Goal: Task Accomplishment & Management: Use online tool/utility

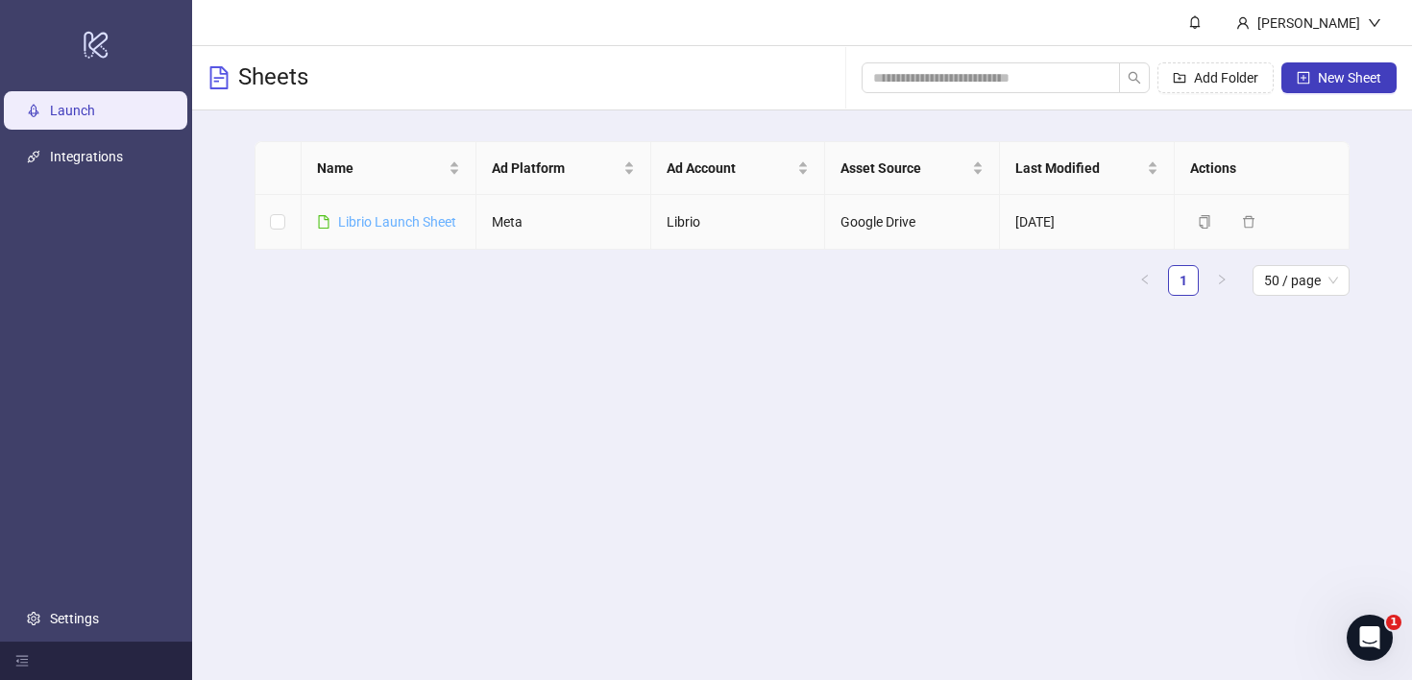
click at [422, 223] on link "Librio Launch Sheet" at bounding box center [397, 221] width 118 height 15
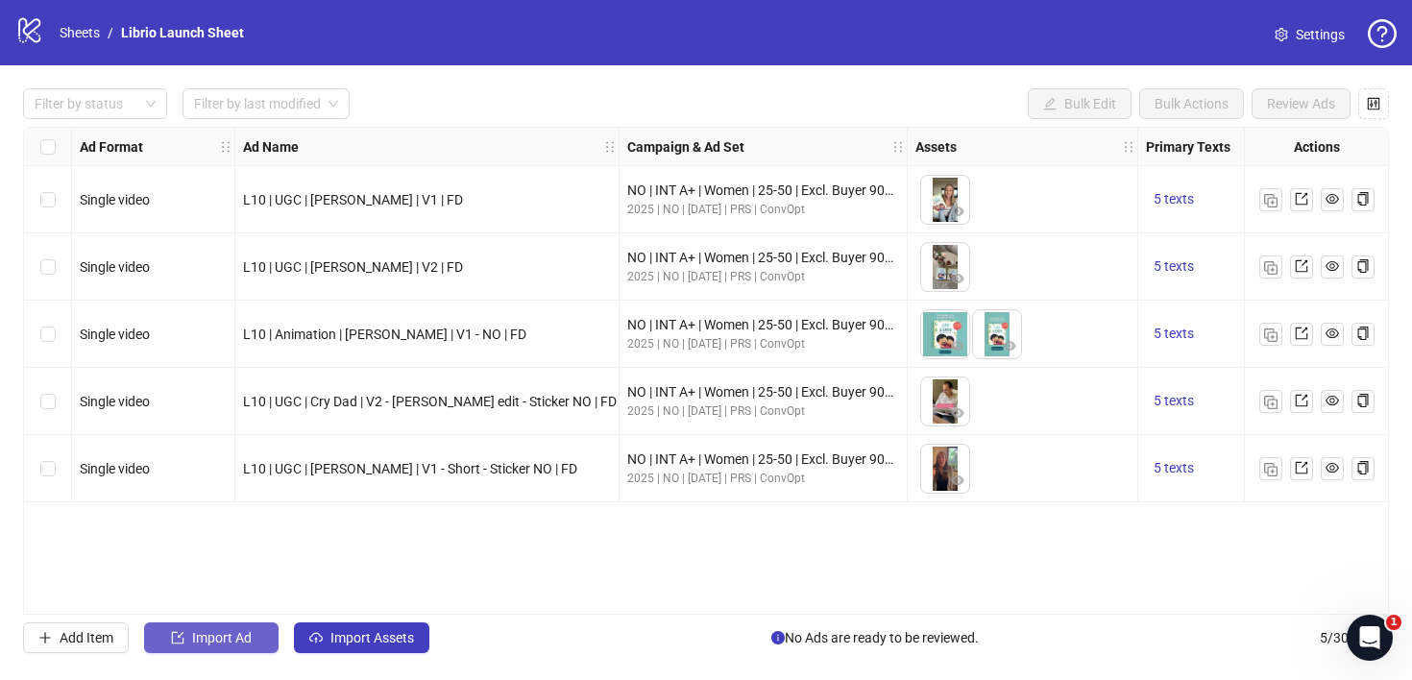
click at [213, 623] on button "Import Ad" at bounding box center [211, 637] width 134 height 31
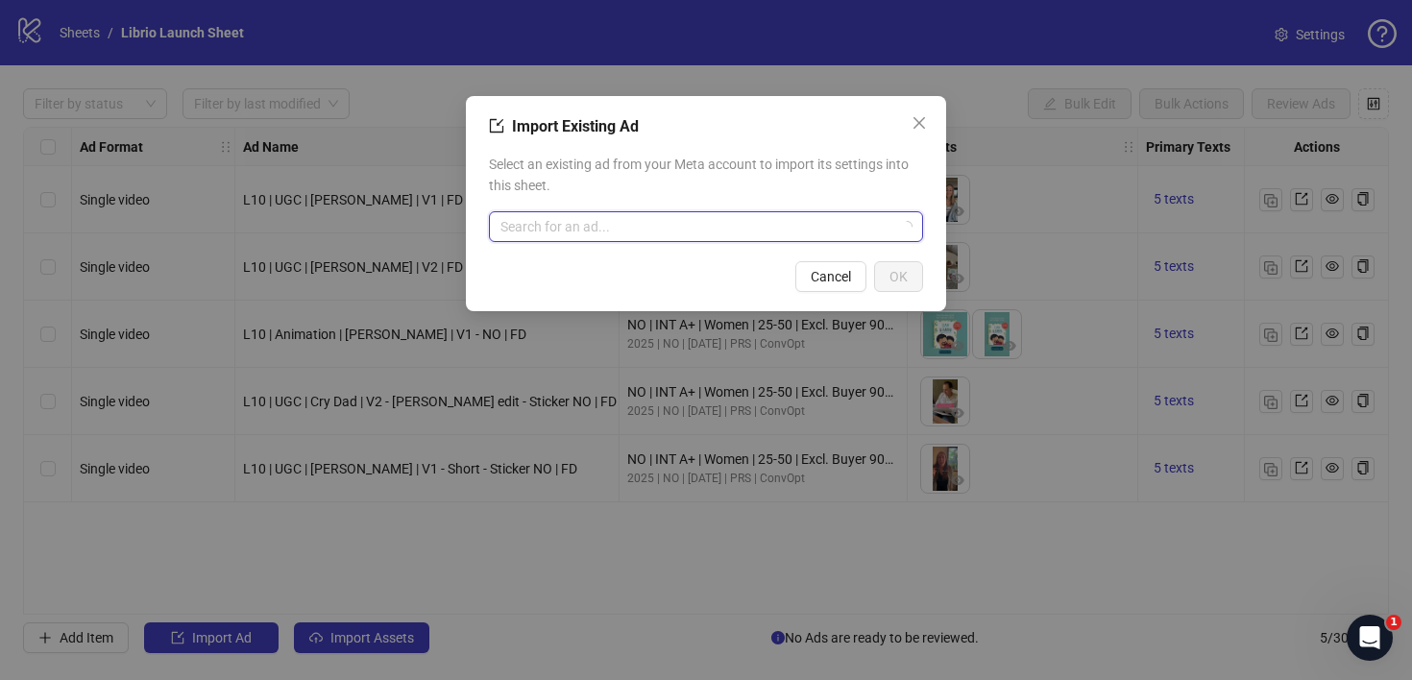
click at [685, 236] on input "search" at bounding box center [697, 226] width 394 height 29
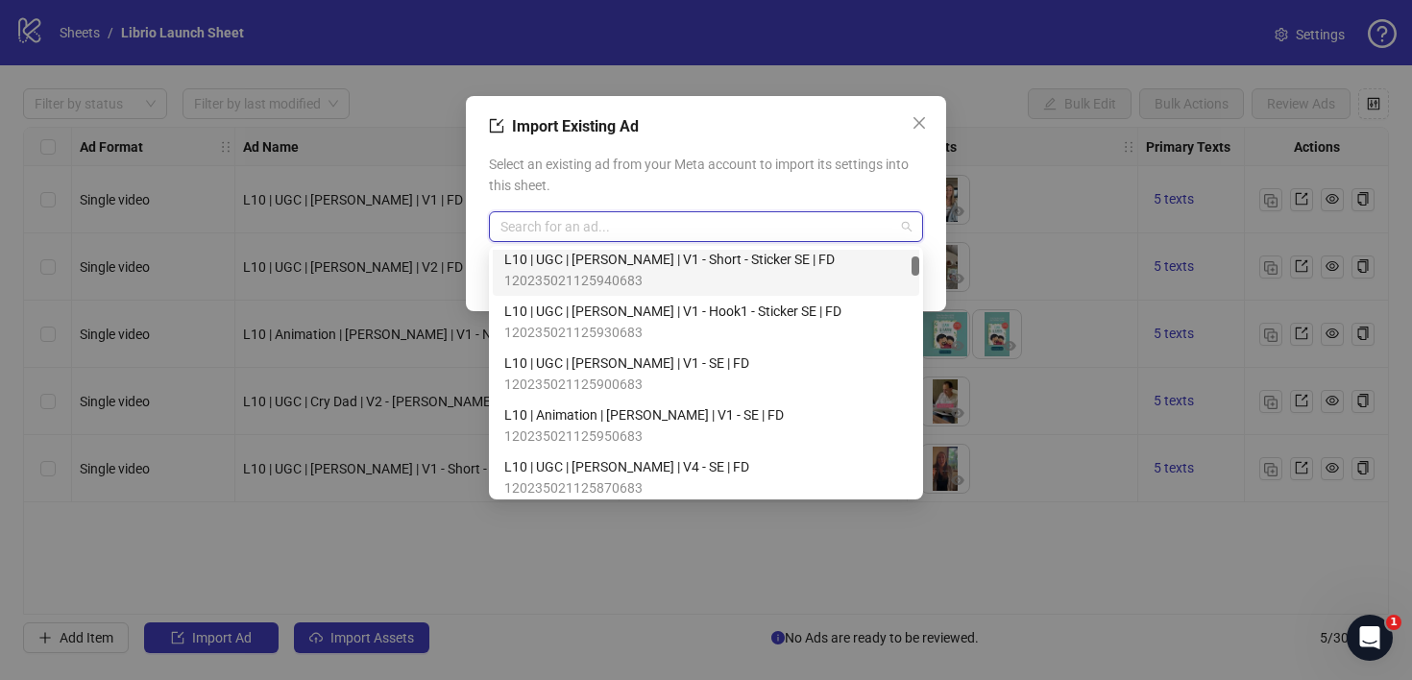
scroll to position [267, 0]
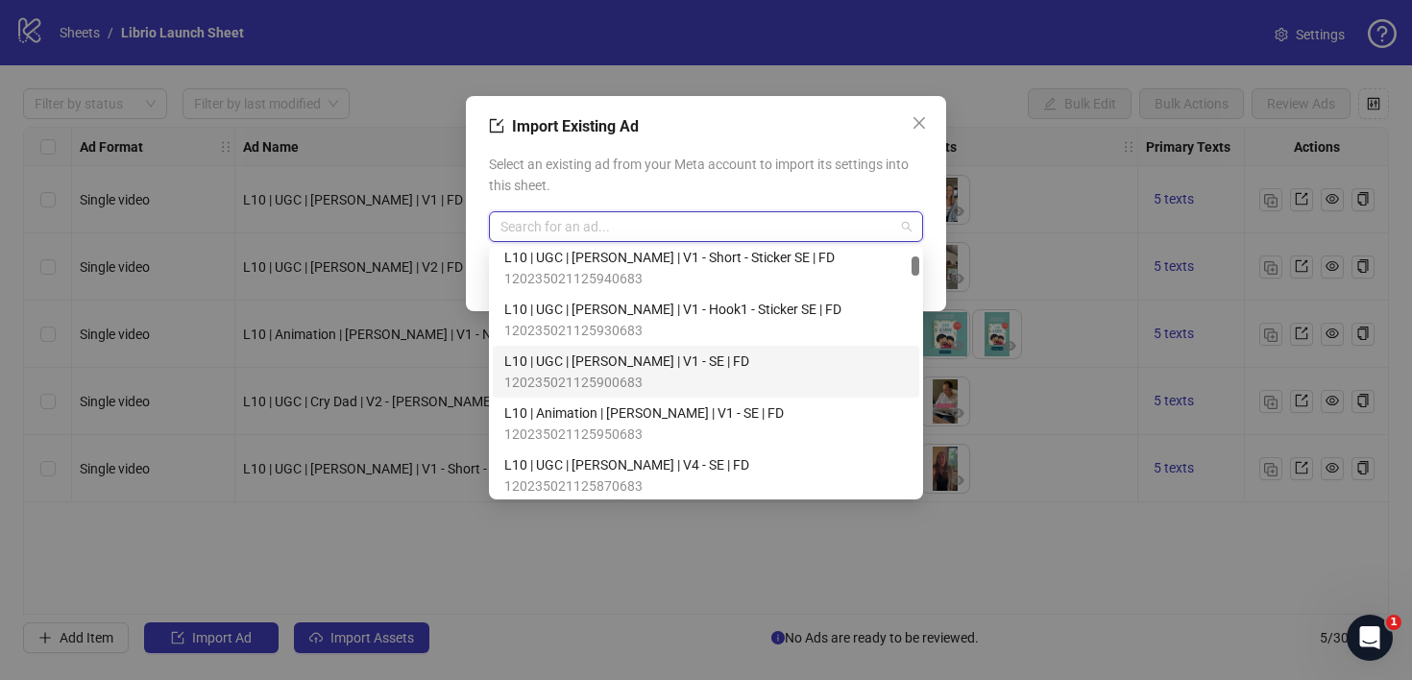
click at [790, 374] on div "L10 | UGC | [PERSON_NAME] | V1 - SE | FD 120235021125900683" at bounding box center [705, 372] width 403 height 42
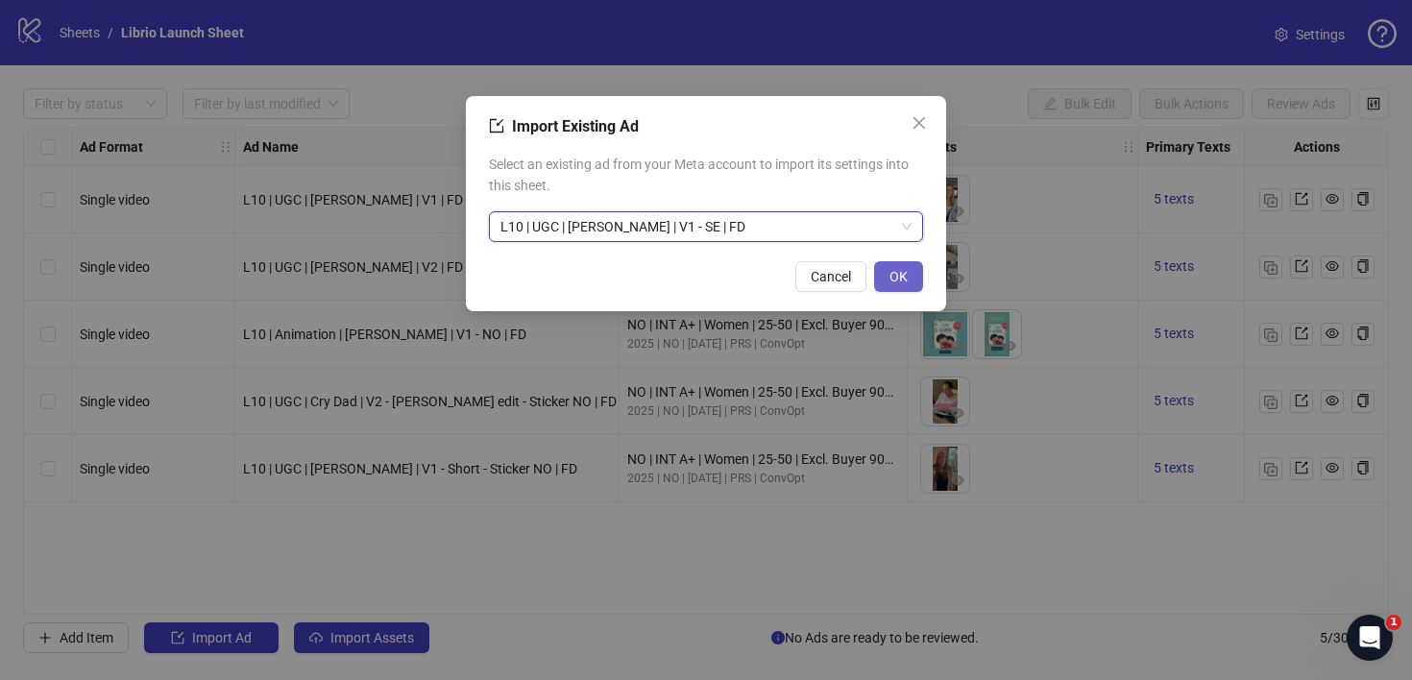
click at [907, 284] on button "OK" at bounding box center [898, 276] width 49 height 31
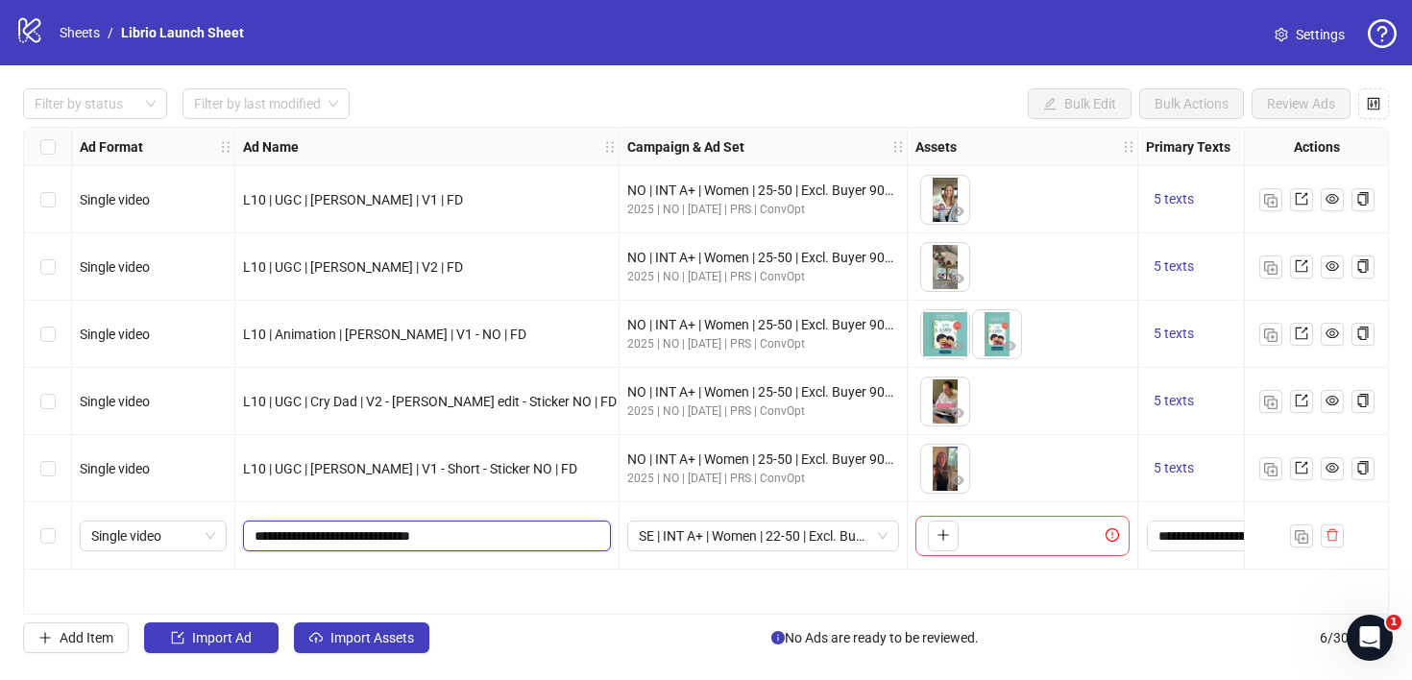
drag, startPoint x: 356, startPoint y: 535, endPoint x: 324, endPoint y: 535, distance: 32.7
click at [324, 535] on input "**********" at bounding box center [425, 535] width 341 height 21
click at [413, 535] on input "**********" at bounding box center [425, 535] width 341 height 21
type input "**********"
click at [940, 533] on icon "plus" at bounding box center [942, 534] width 13 height 13
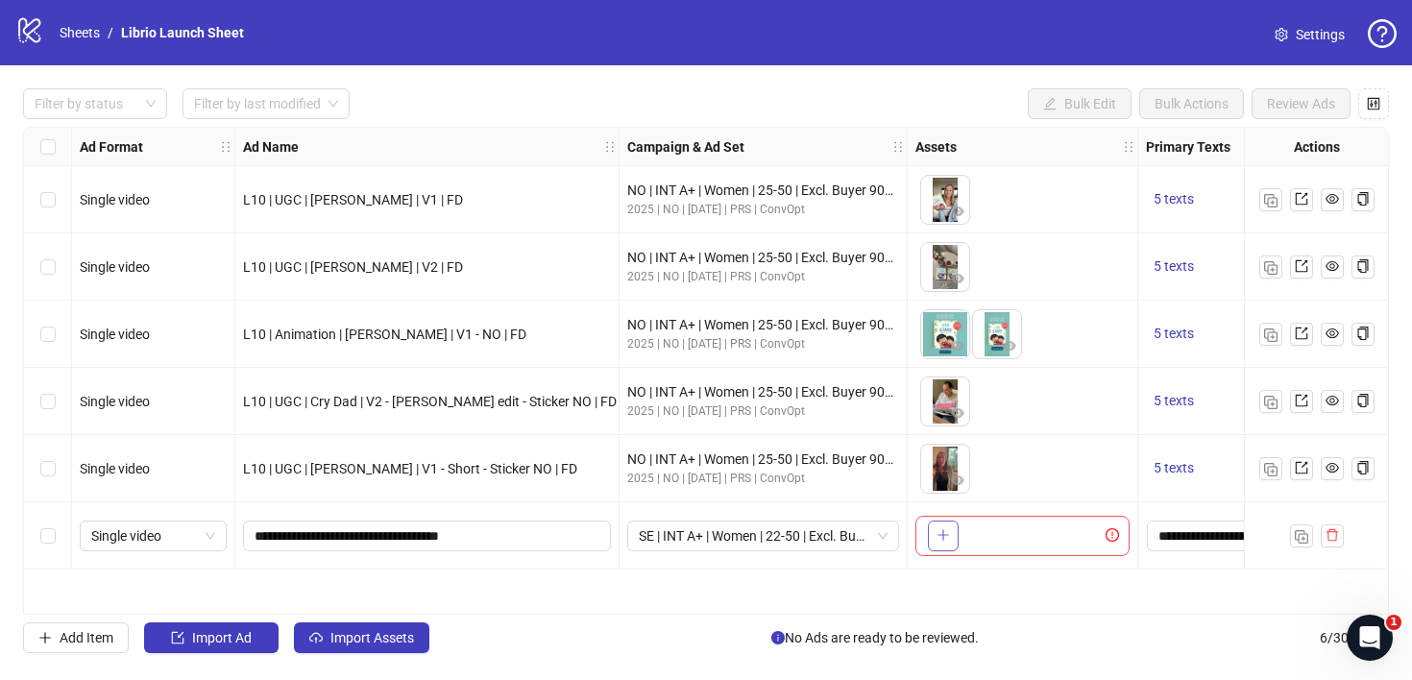
click at [951, 540] on button "button" at bounding box center [943, 536] width 31 height 31
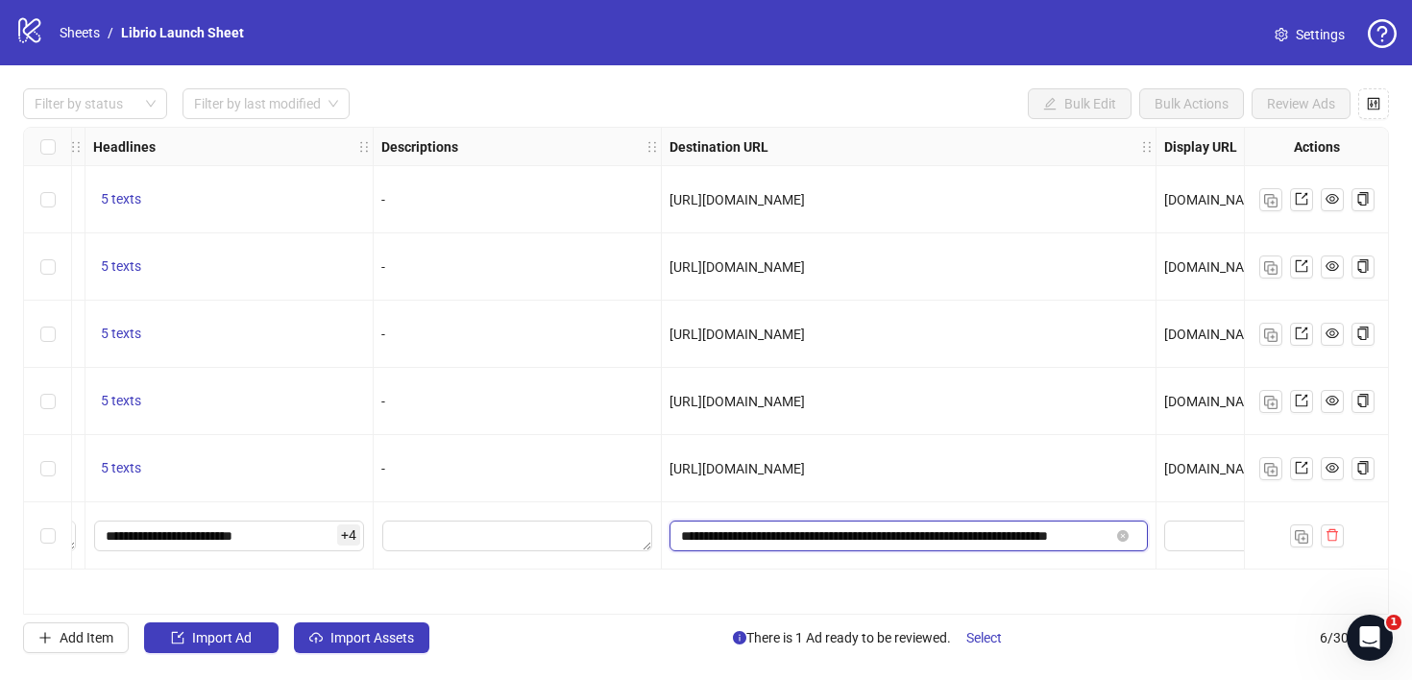
scroll to position [0, 39]
drag, startPoint x: 1073, startPoint y: 540, endPoint x: 1148, endPoint y: 540, distance: 74.9
click at [1148, 540] on div "**********" at bounding box center [909, 535] width 495 height 67
click at [1058, 543] on input "**********" at bounding box center [895, 535] width 428 height 21
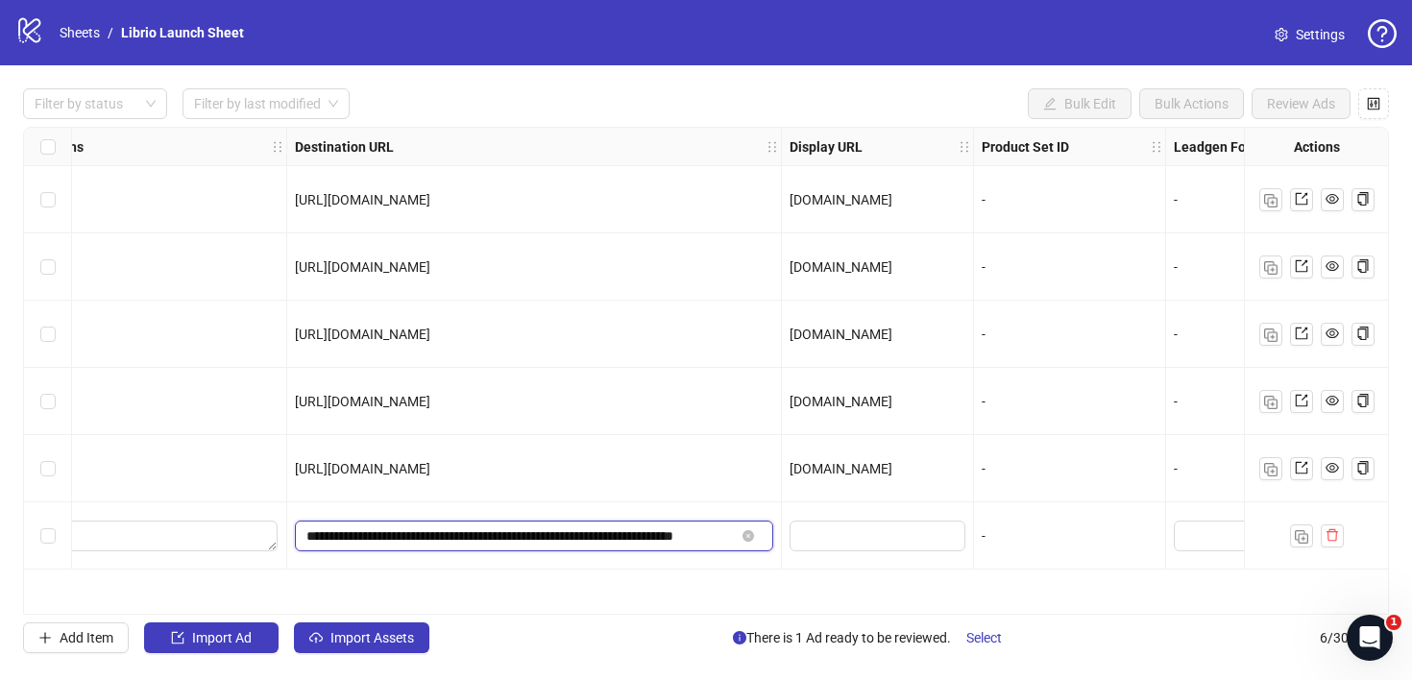
scroll to position [0, 1655]
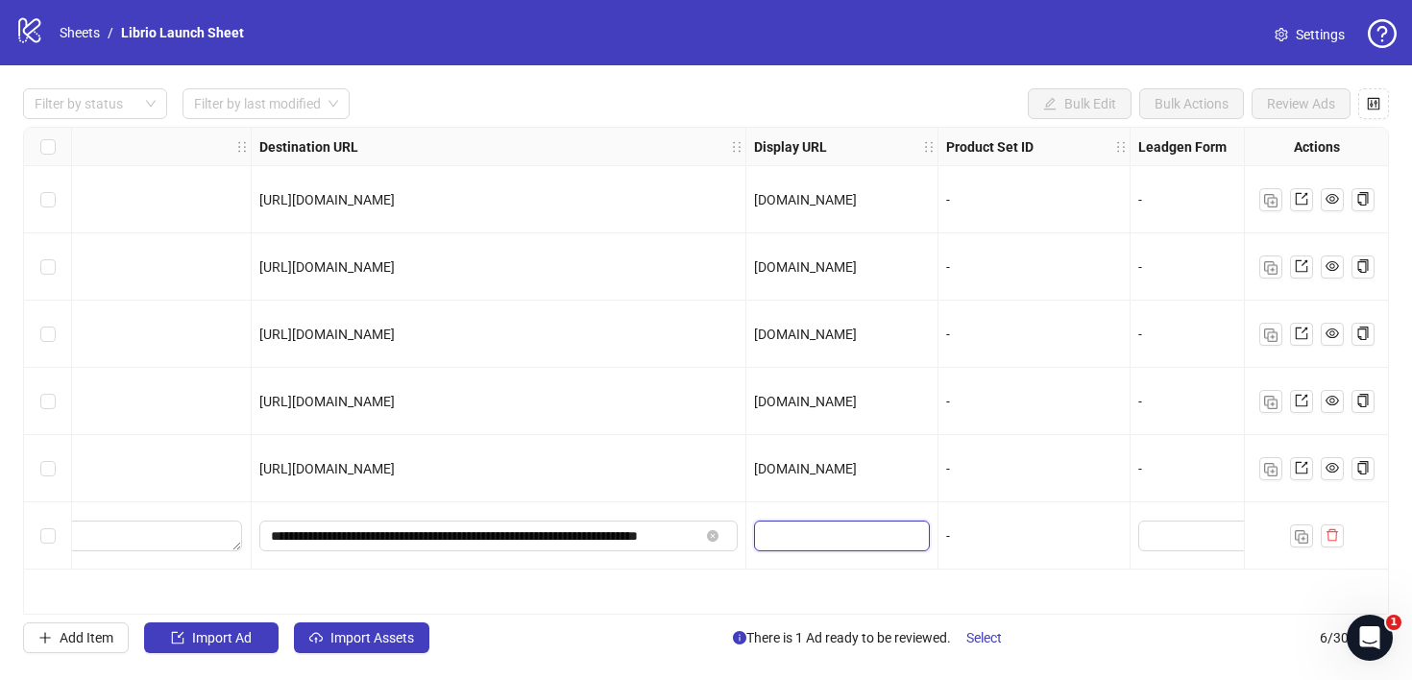
click at [870, 537] on input "text" at bounding box center [839, 535] width 149 height 21
type input "**********"
click at [902, 577] on div "**********" at bounding box center [706, 371] width 1366 height 488
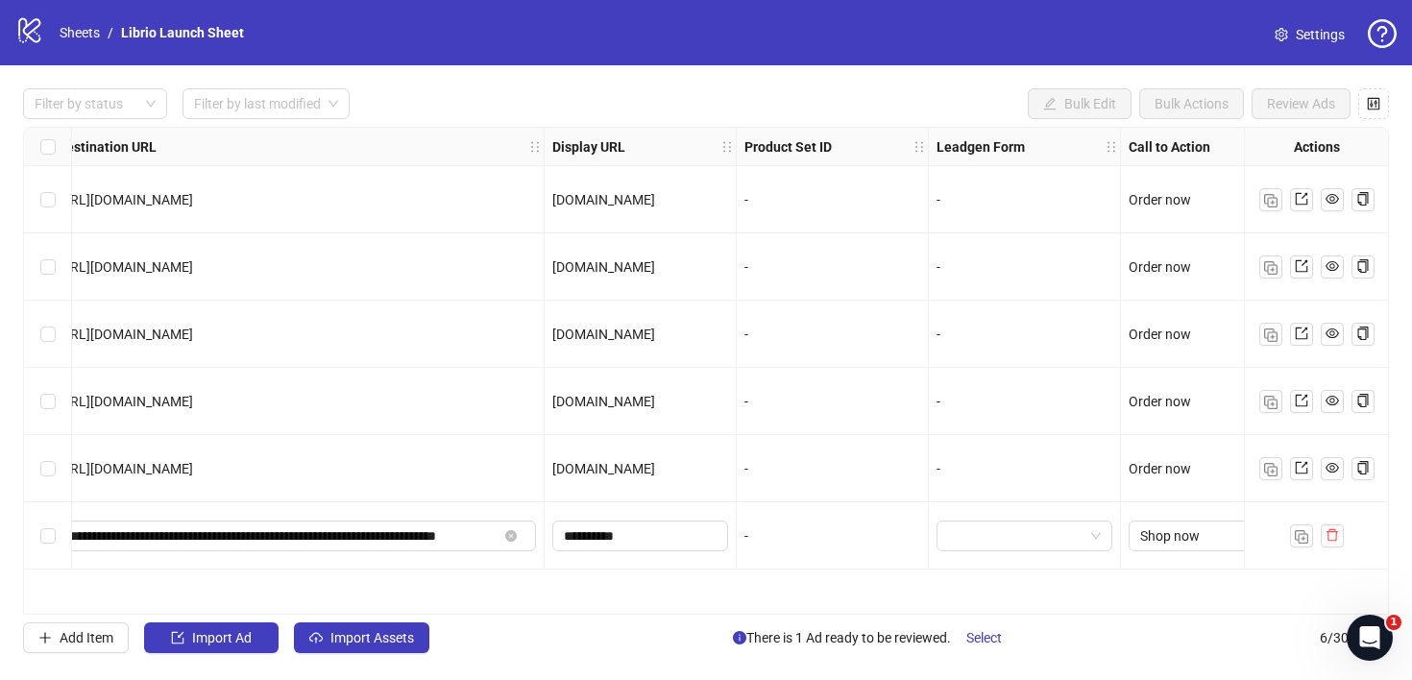
scroll to position [0, 1887]
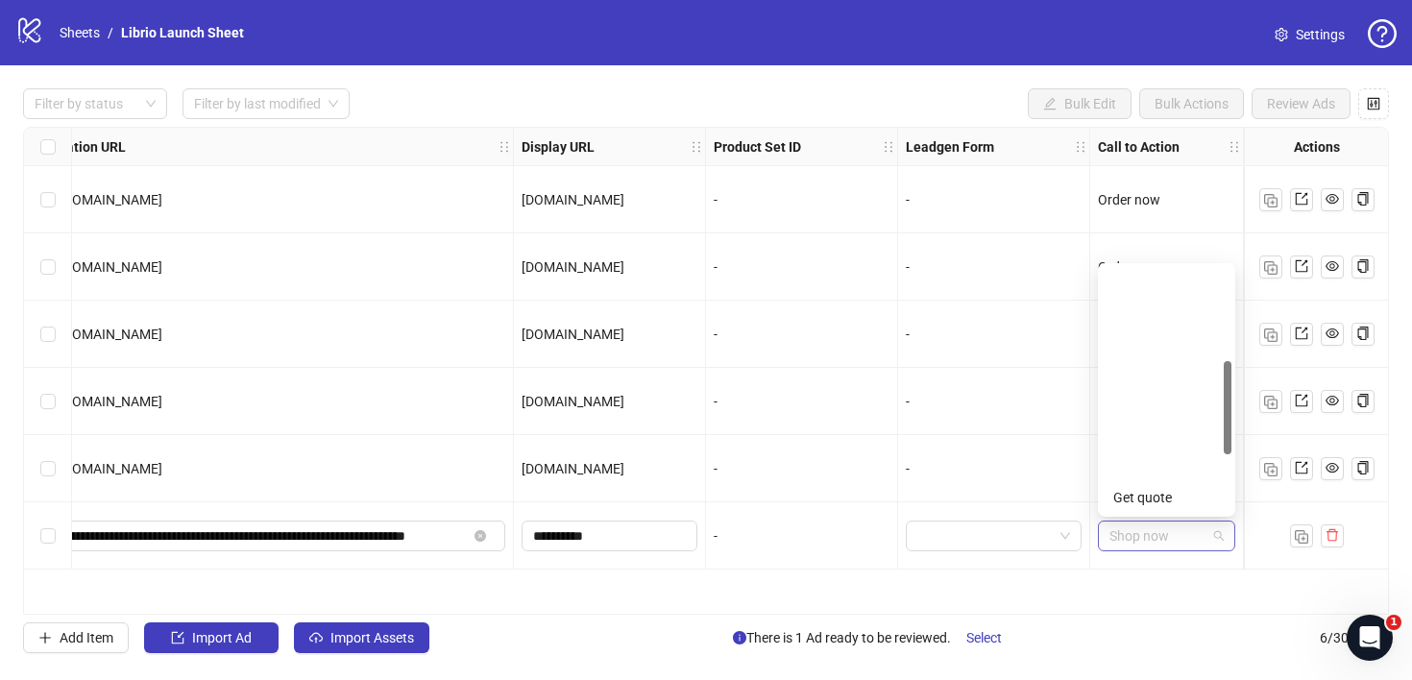
click at [1175, 536] on span "Shop now" at bounding box center [1166, 536] width 114 height 29
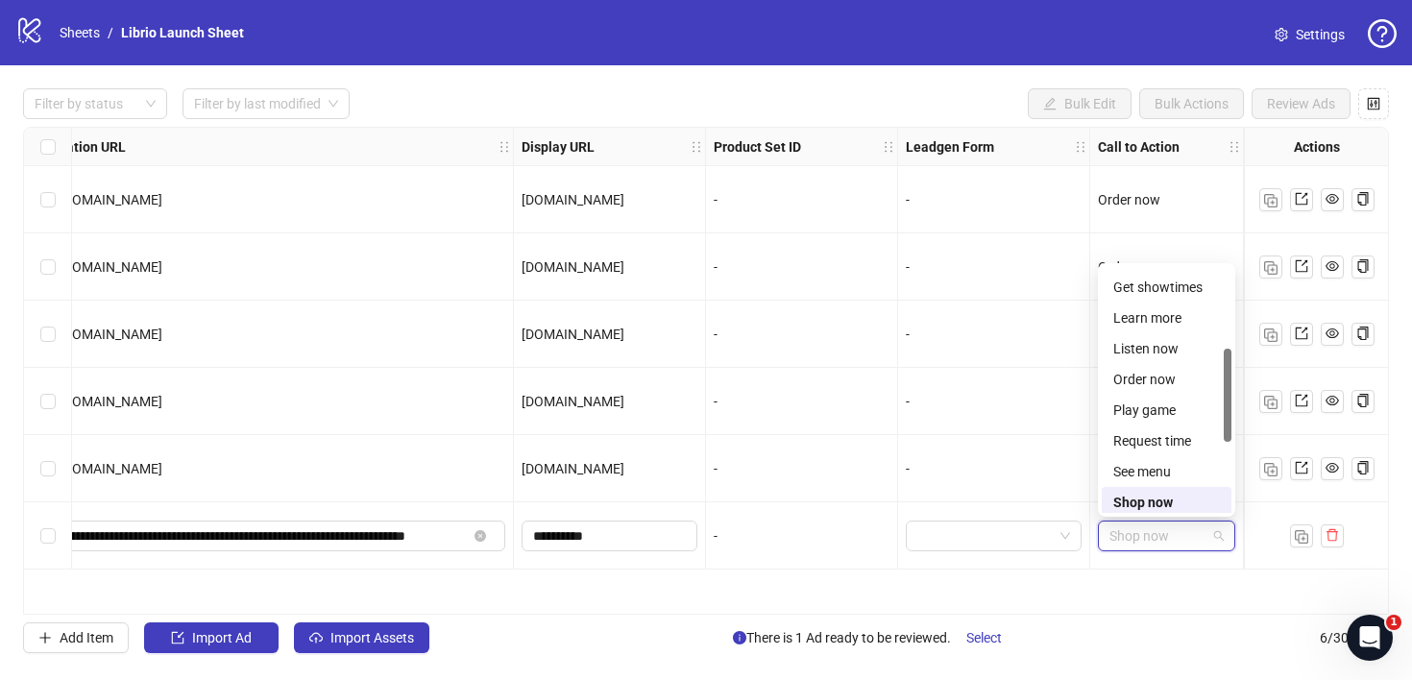
scroll to position [196, 0]
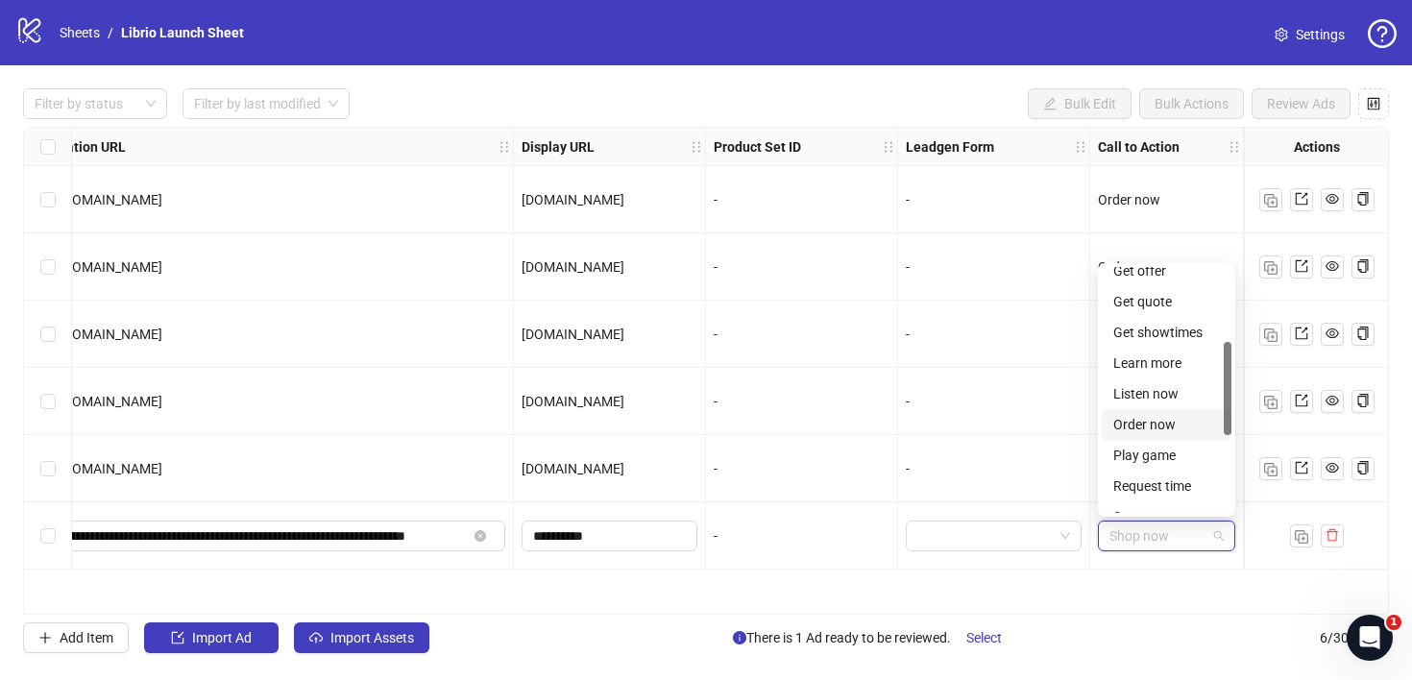
click at [1184, 424] on div "Order now" at bounding box center [1166, 424] width 107 height 21
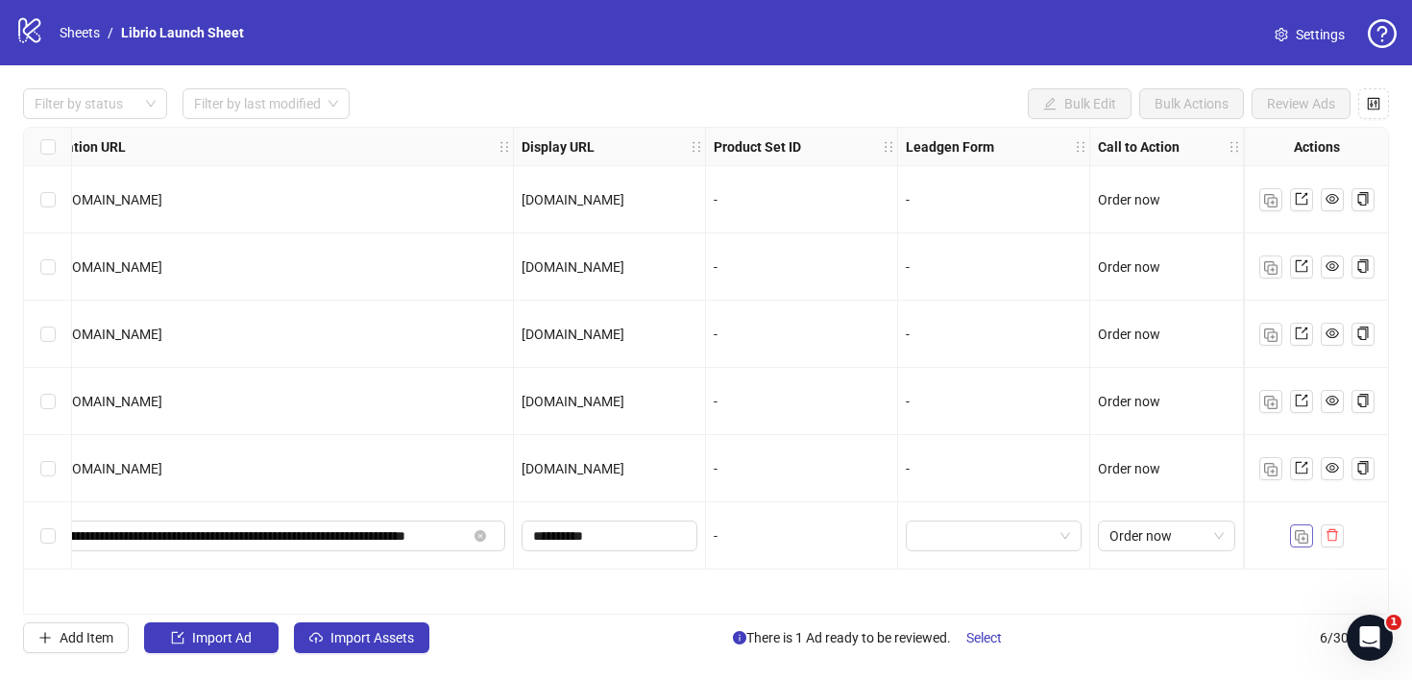
click at [1299, 542] on img "button" at bounding box center [1301, 536] width 13 height 13
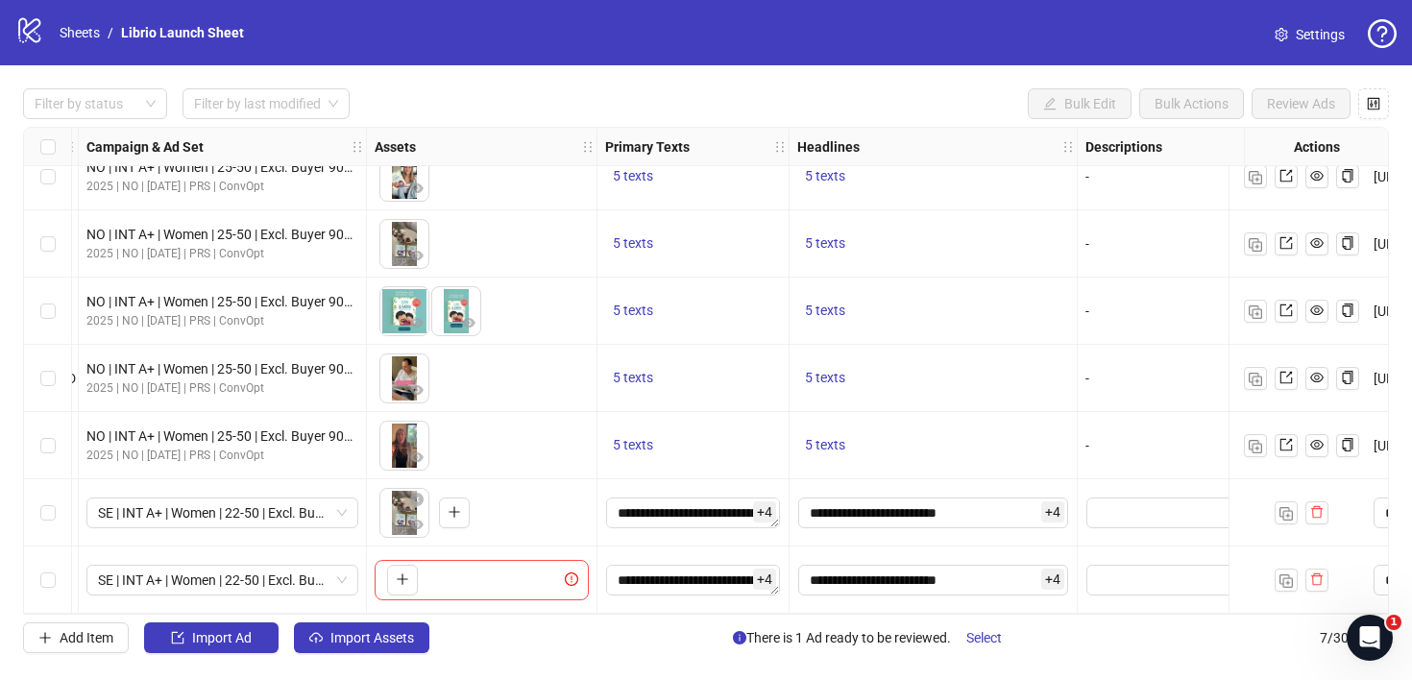
scroll to position [31, 486]
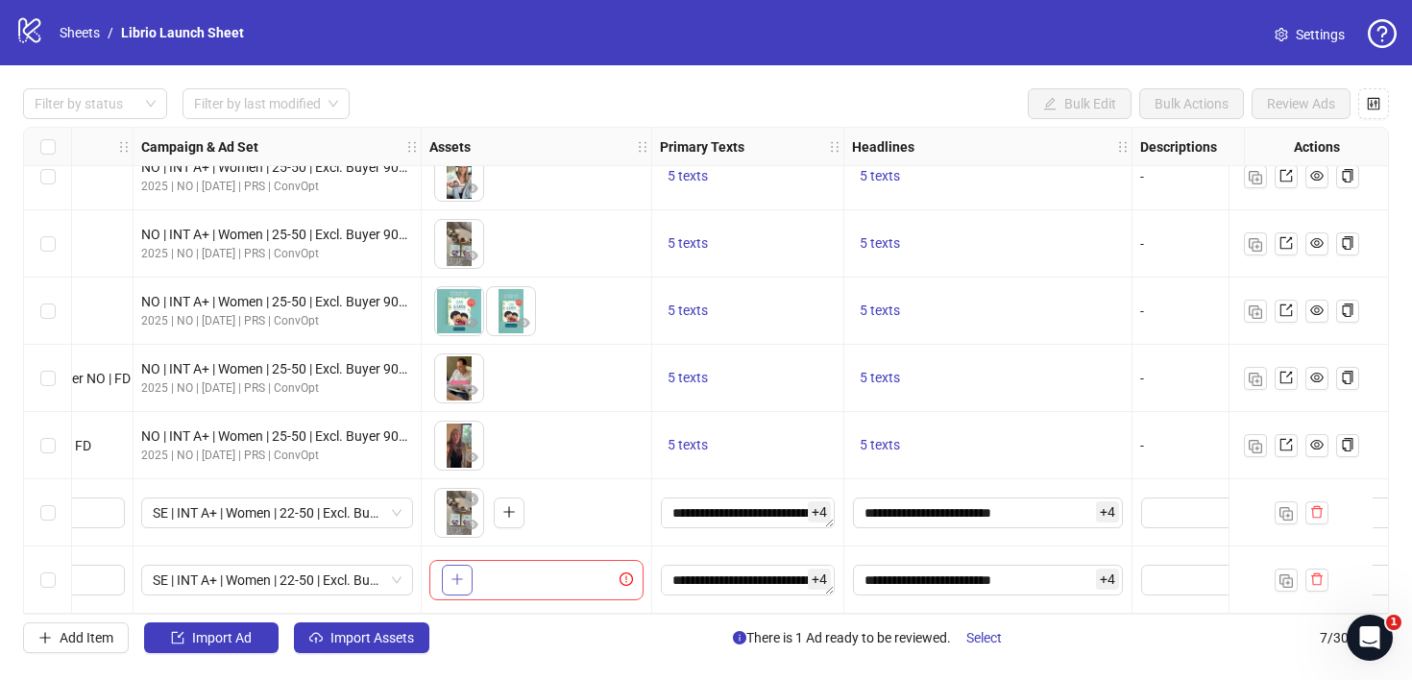
click at [465, 569] on button "button" at bounding box center [457, 580] width 31 height 31
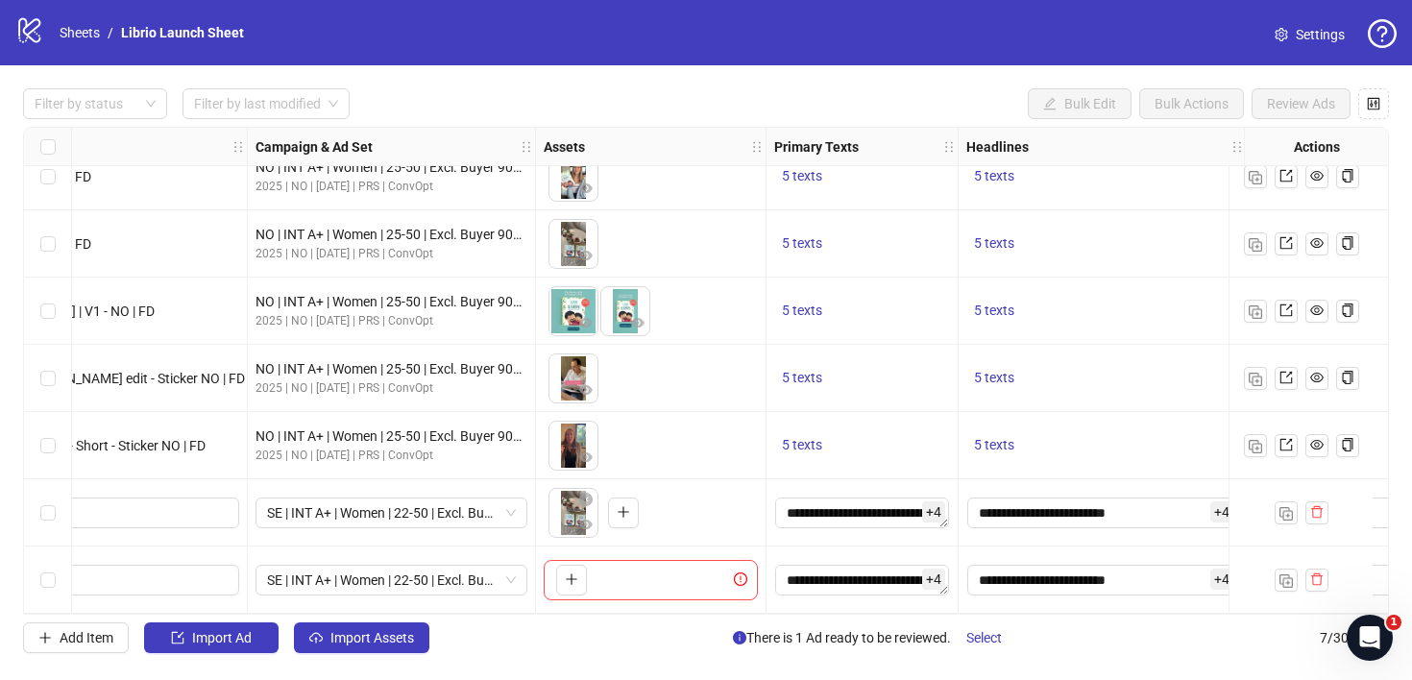
scroll to position [31, 292]
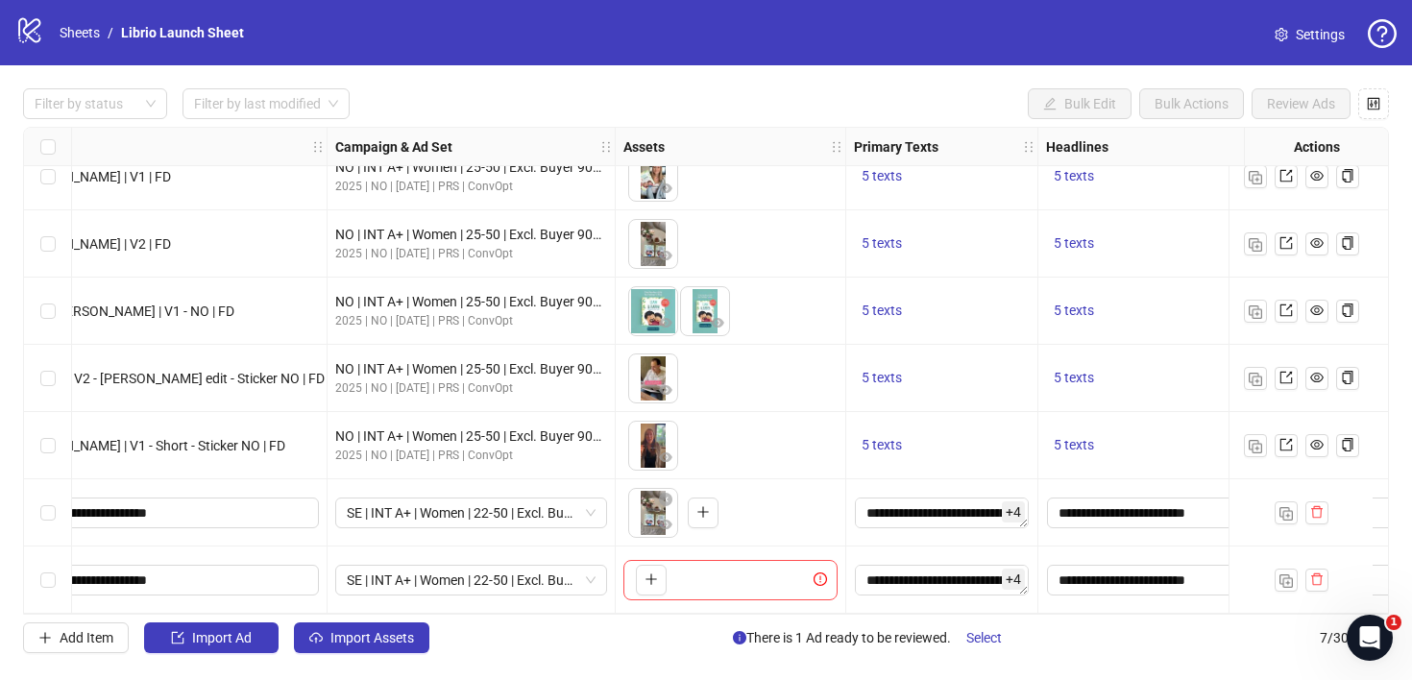
click at [37, 501] on div "Select row 6" at bounding box center [48, 512] width 48 height 67
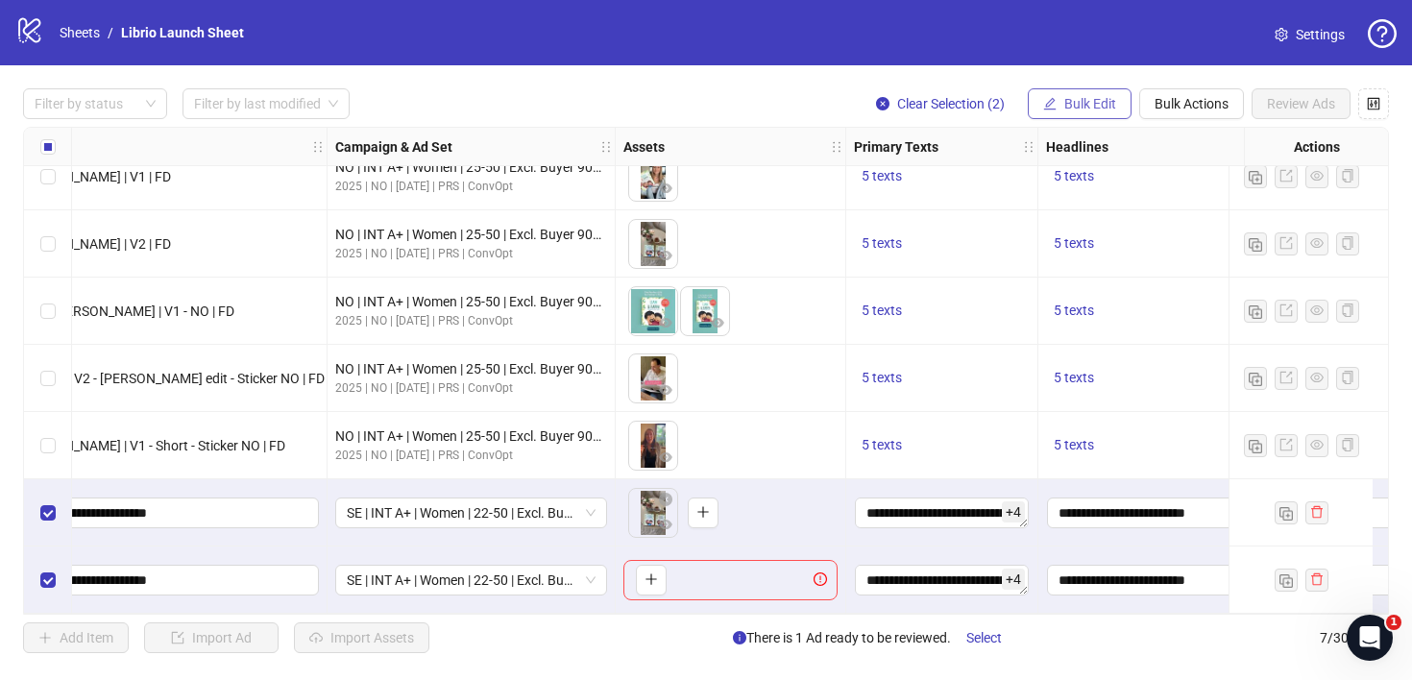
click at [1090, 101] on span "Bulk Edit" at bounding box center [1090, 103] width 52 height 15
click at [1182, 103] on span "Bulk Actions" at bounding box center [1191, 103] width 74 height 15
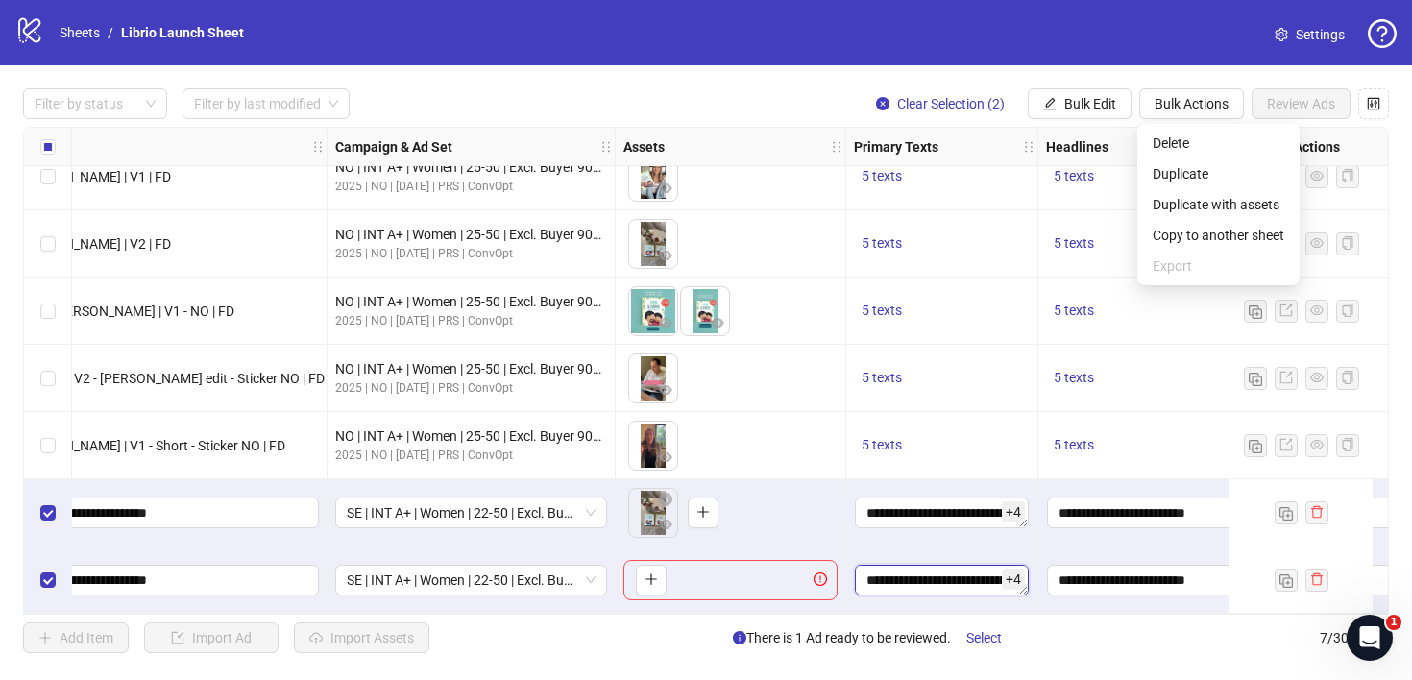
click at [960, 581] on textarea "**********" at bounding box center [942, 580] width 174 height 31
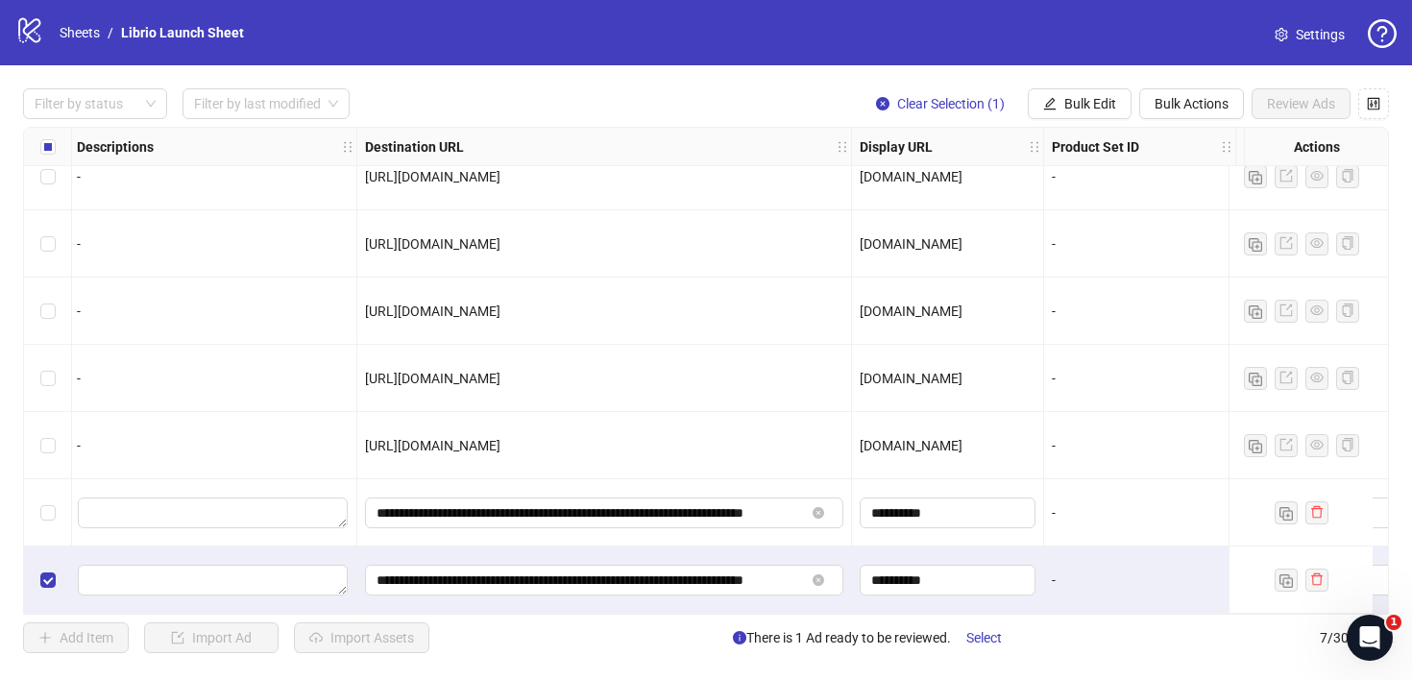
scroll to position [31, 0]
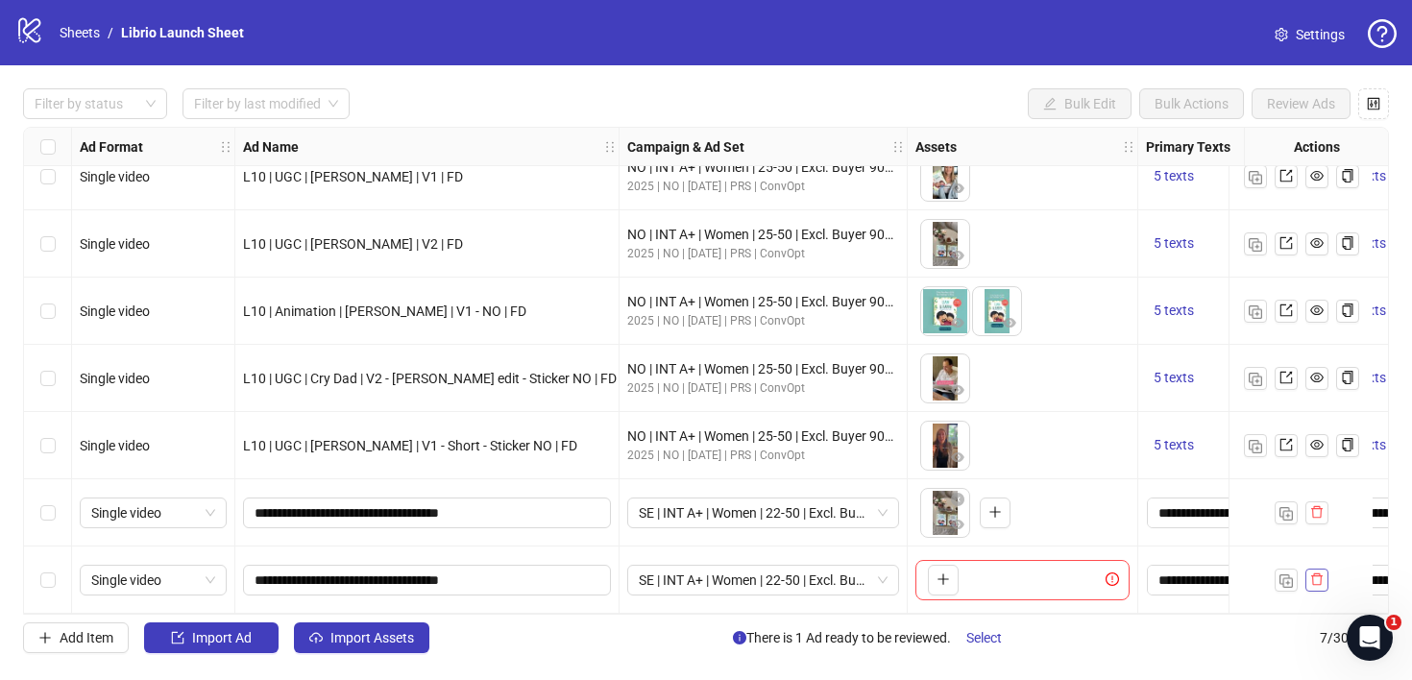
click at [1323, 576] on button "button" at bounding box center [1316, 580] width 23 height 23
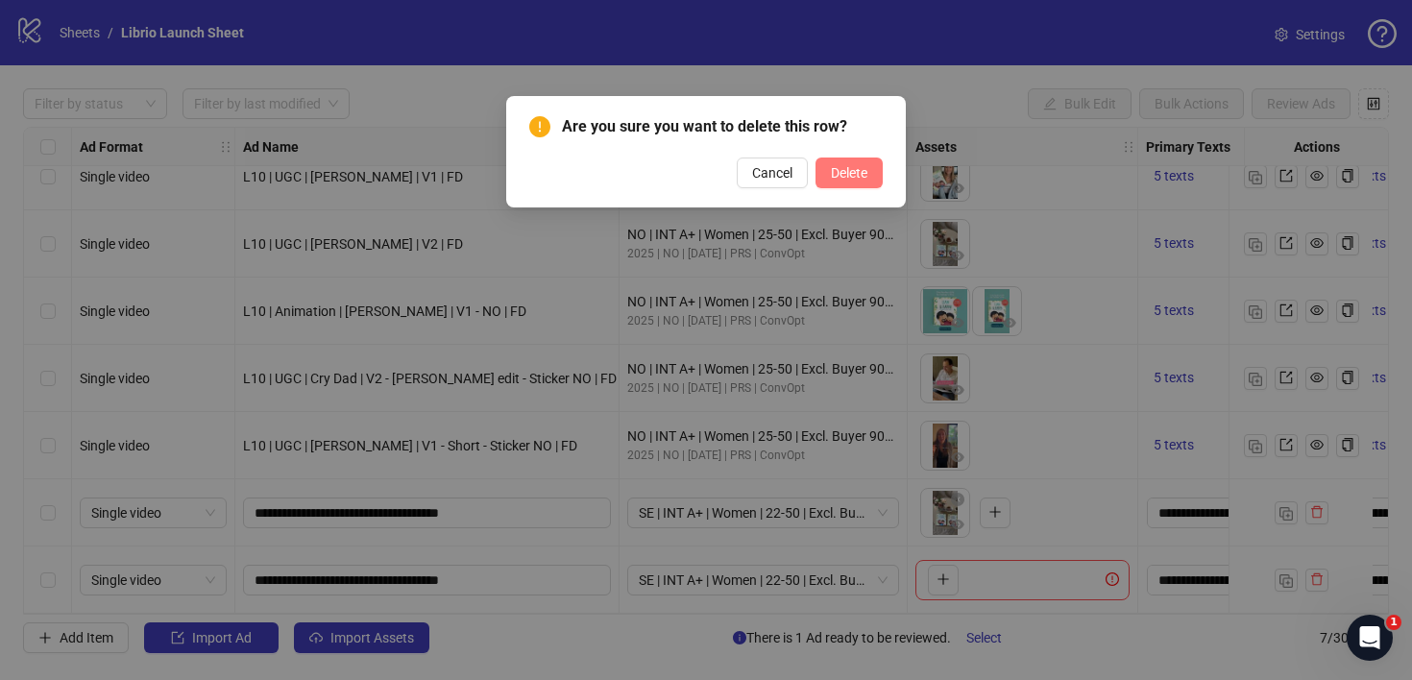
click at [836, 162] on button "Delete" at bounding box center [848, 173] width 67 height 31
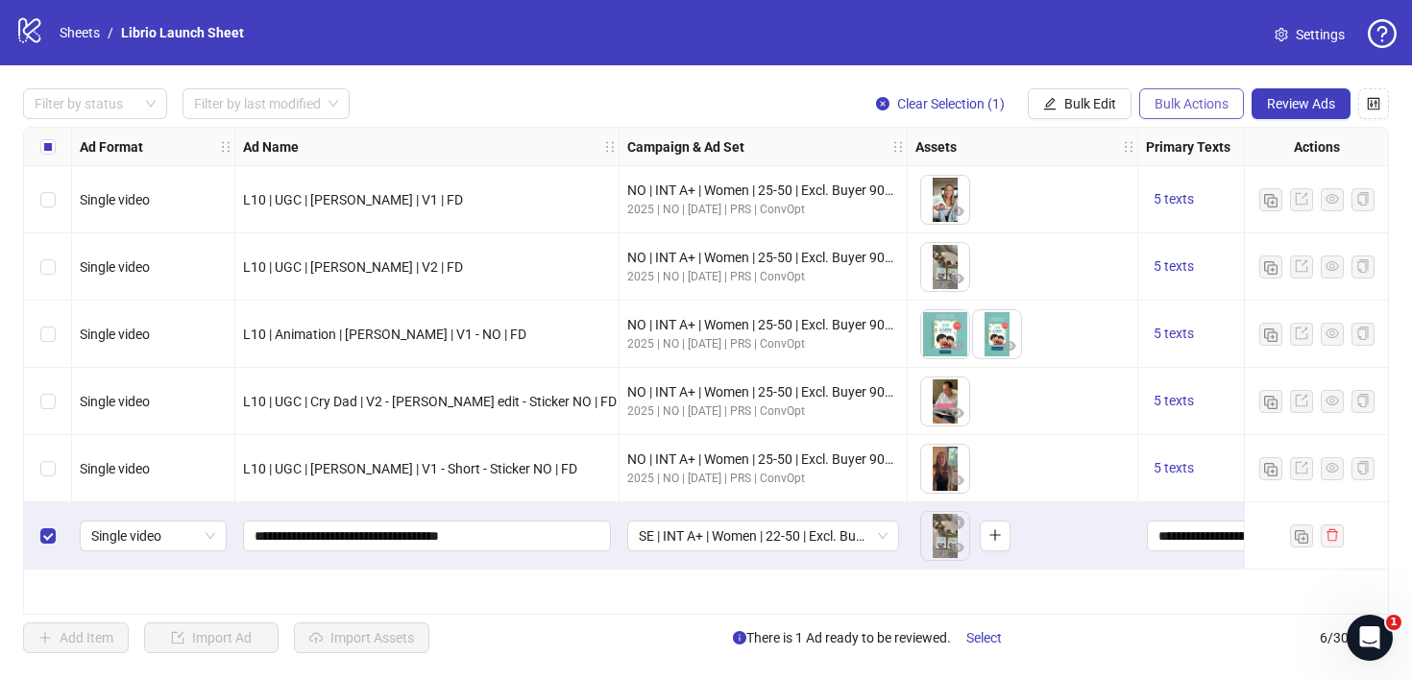
click at [1195, 109] on span "Bulk Actions" at bounding box center [1191, 103] width 74 height 15
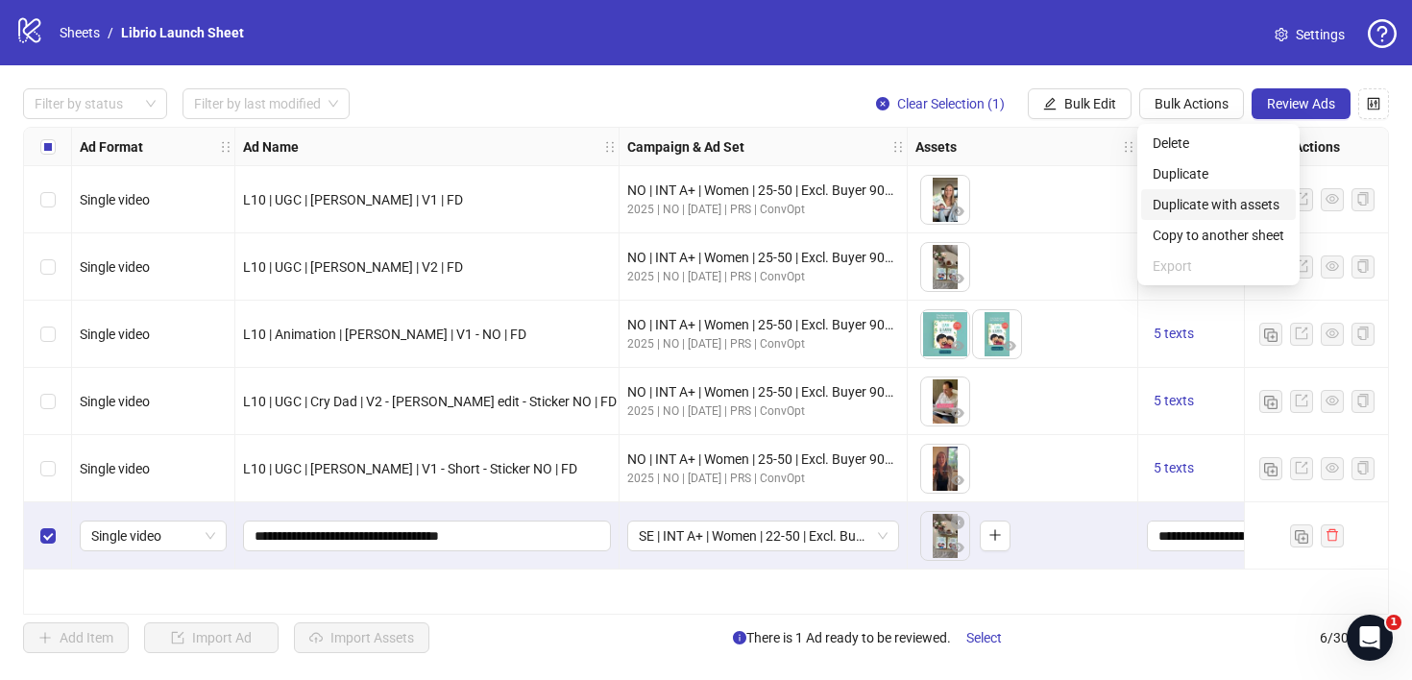
click at [1236, 206] on span "Duplicate with assets" at bounding box center [1219, 204] width 132 height 21
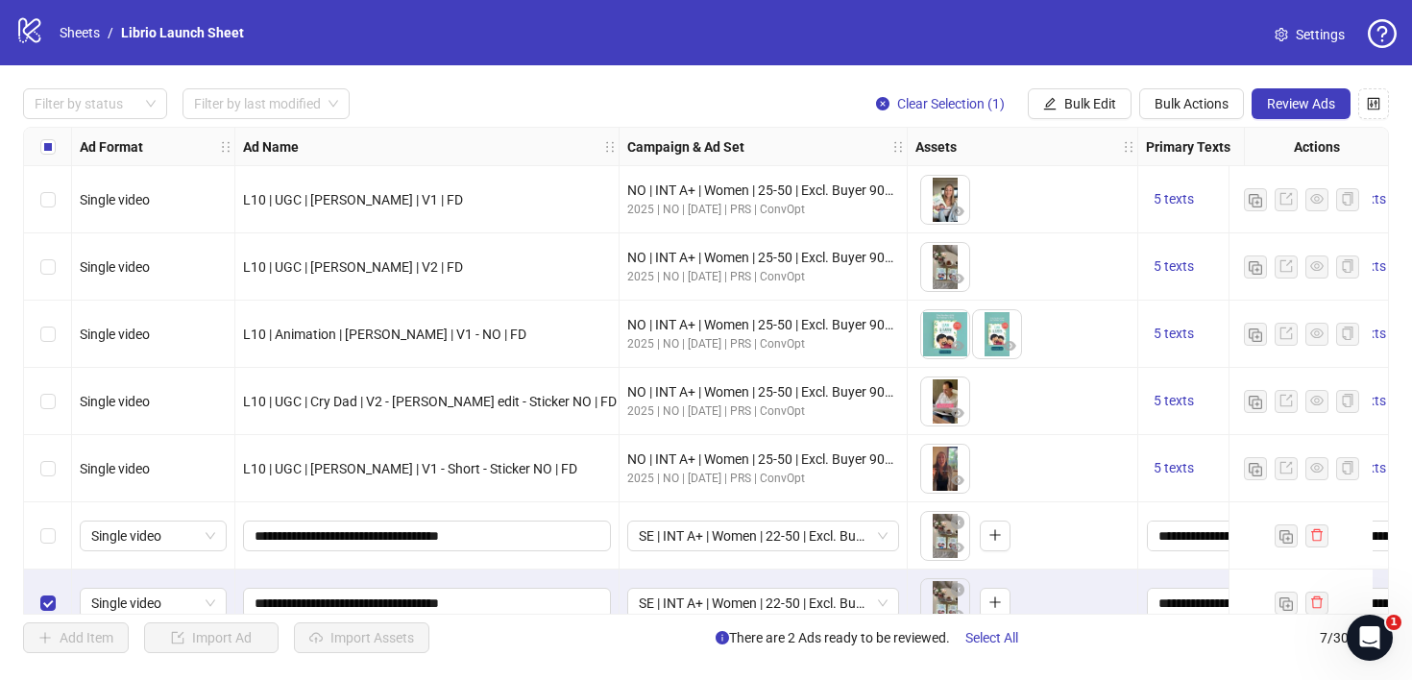
scroll to position [31, 0]
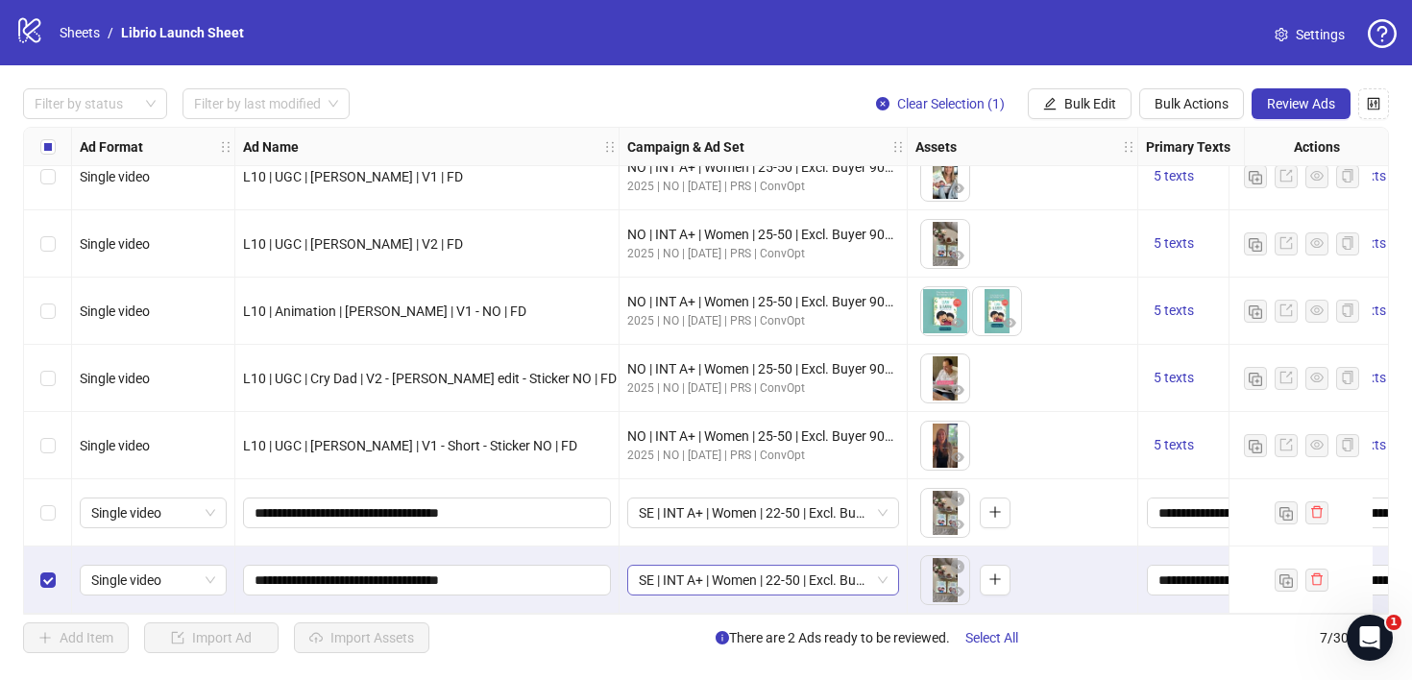
click at [700, 565] on div "SE | INT A+ | Women | 22-50 | Excl. Buyer 90d | All Placements" at bounding box center [763, 580] width 272 height 31
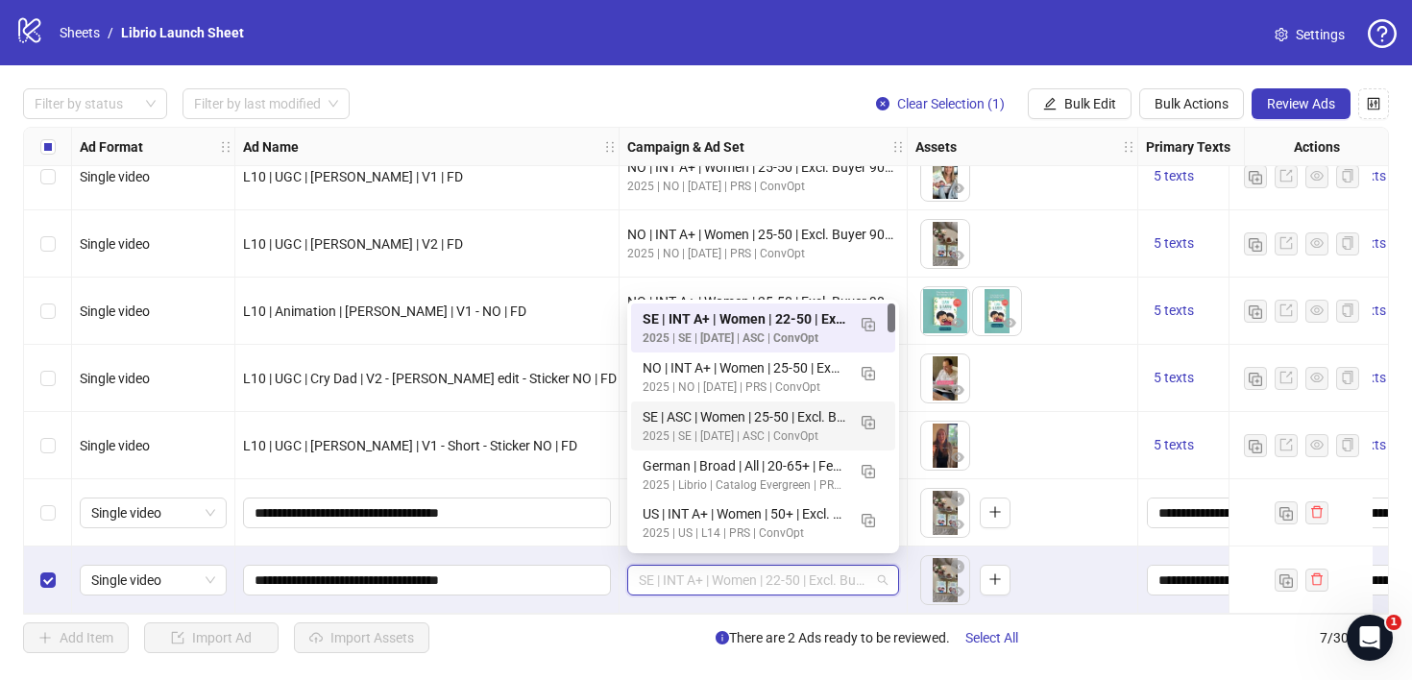
click at [758, 421] on div "SE | ASC | Women | 25-50 | Excl. Buyer 90d | All Placements | DE+FR" at bounding box center [744, 416] width 203 height 21
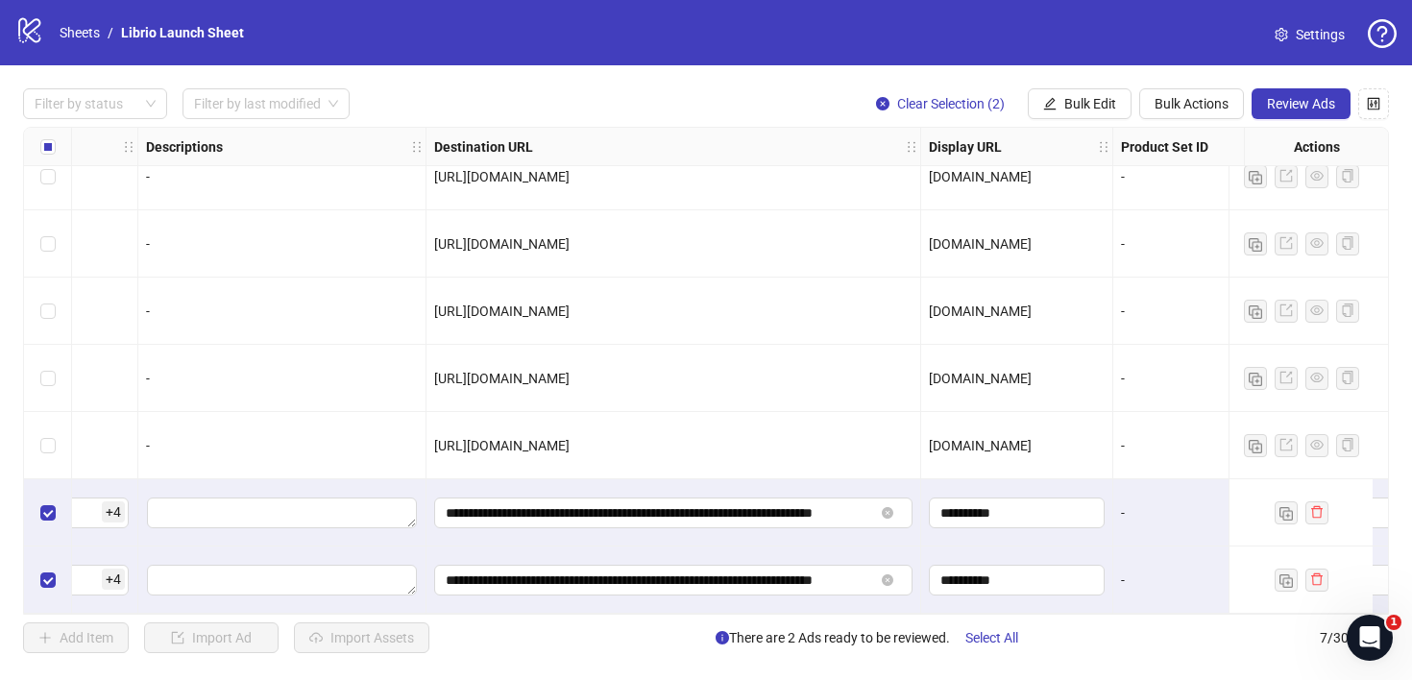
scroll to position [31, 1903]
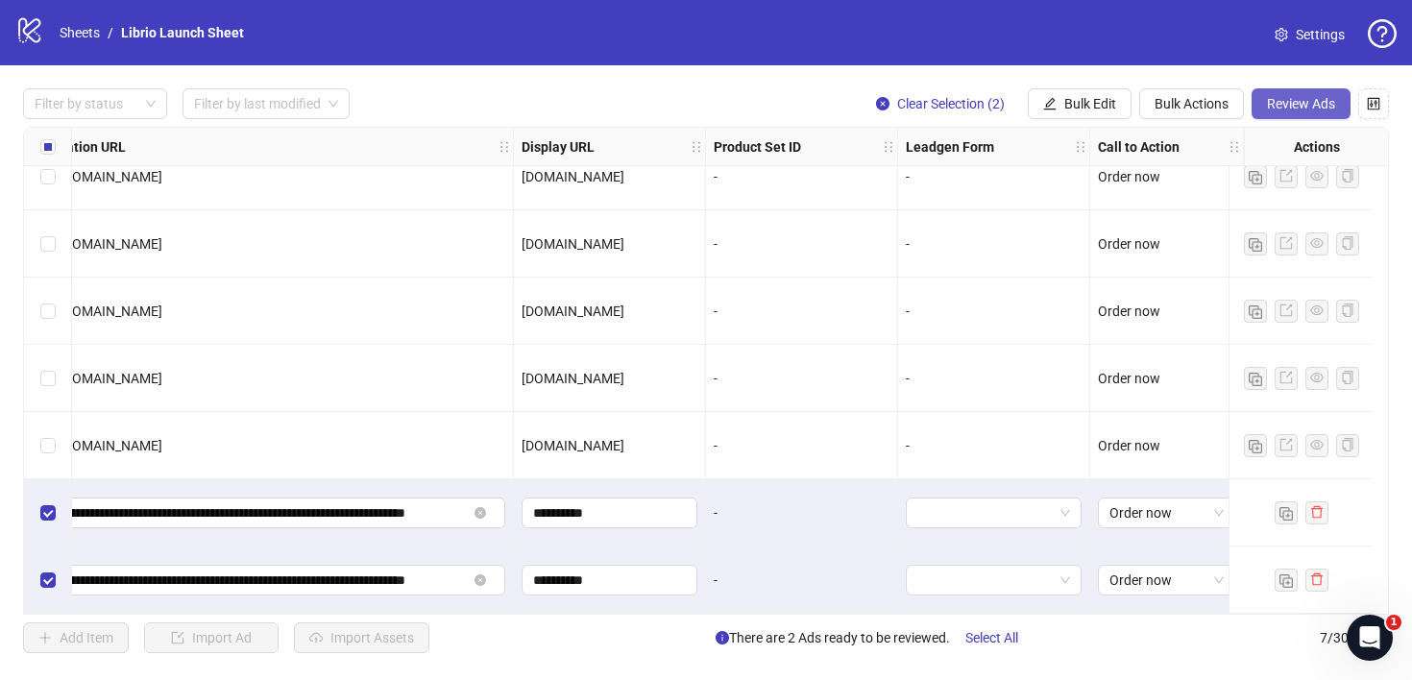
click at [1275, 102] on span "Review Ads" at bounding box center [1301, 103] width 68 height 15
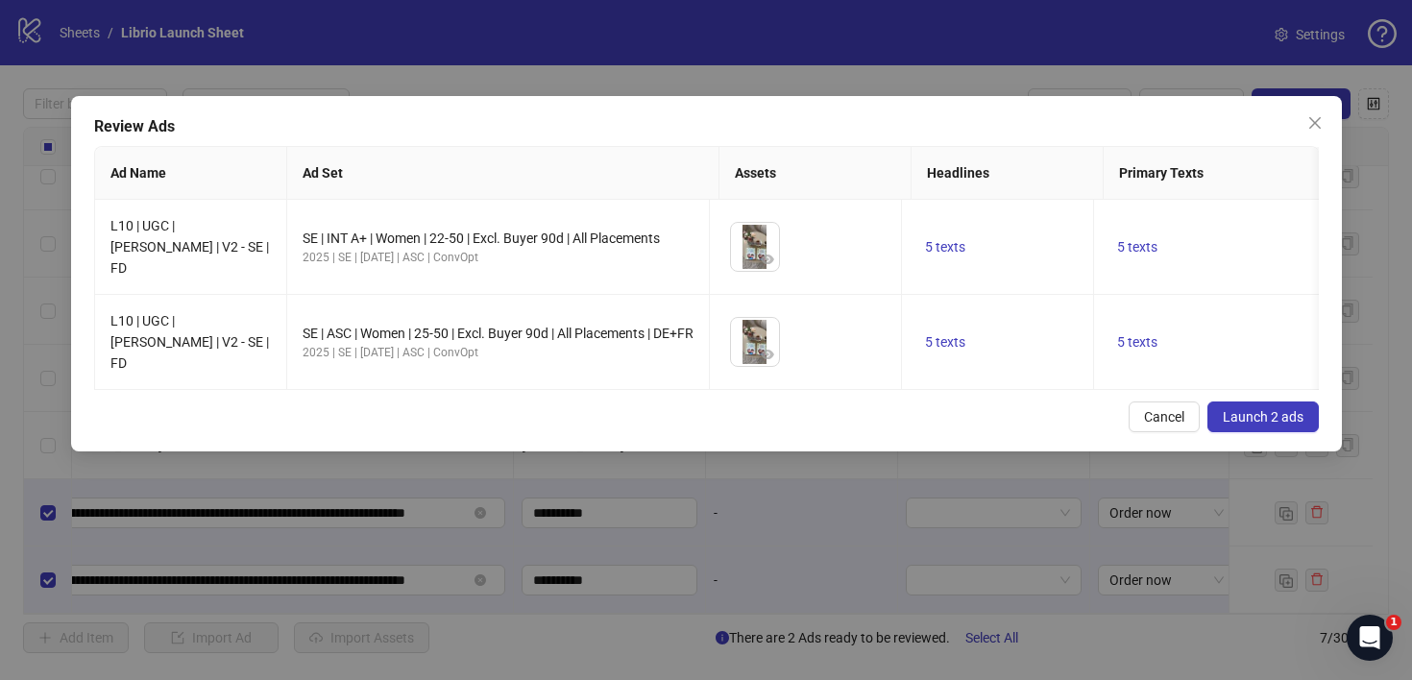
click at [1287, 422] on span "Launch 2 ads" at bounding box center [1263, 416] width 81 height 15
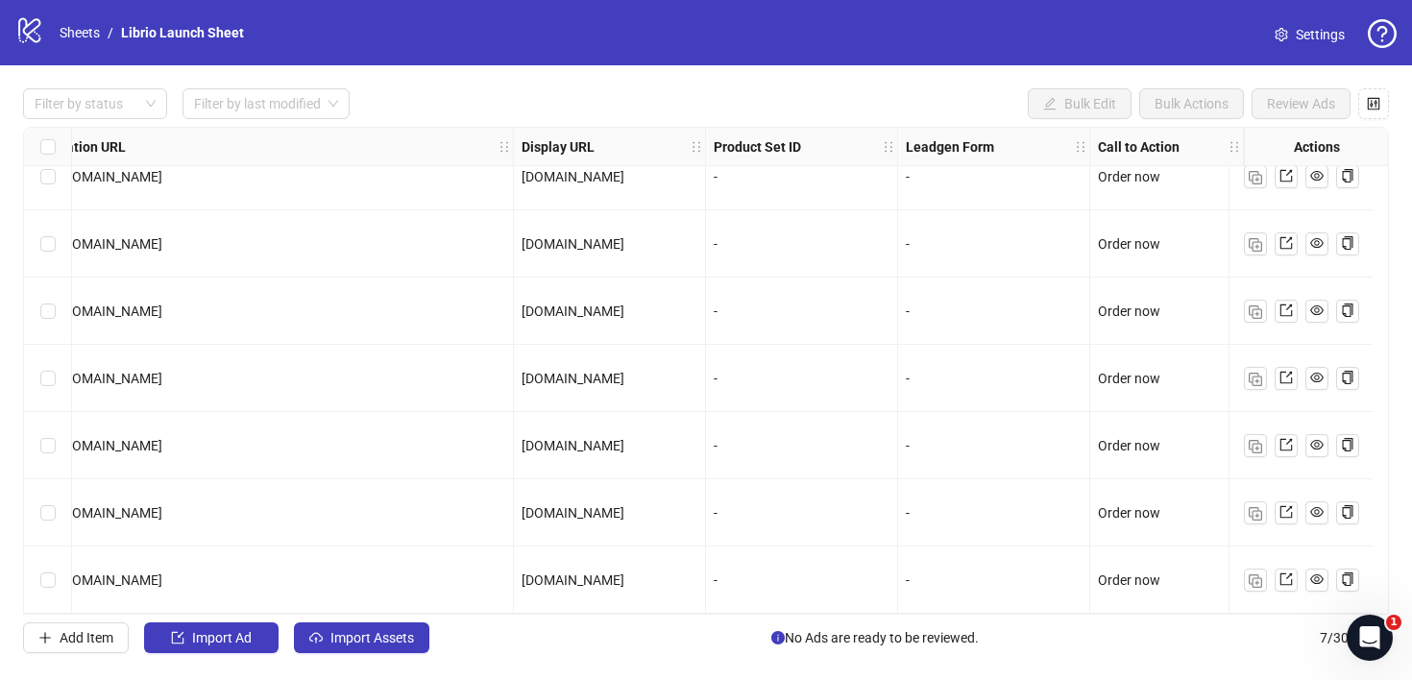
scroll to position [0, 1903]
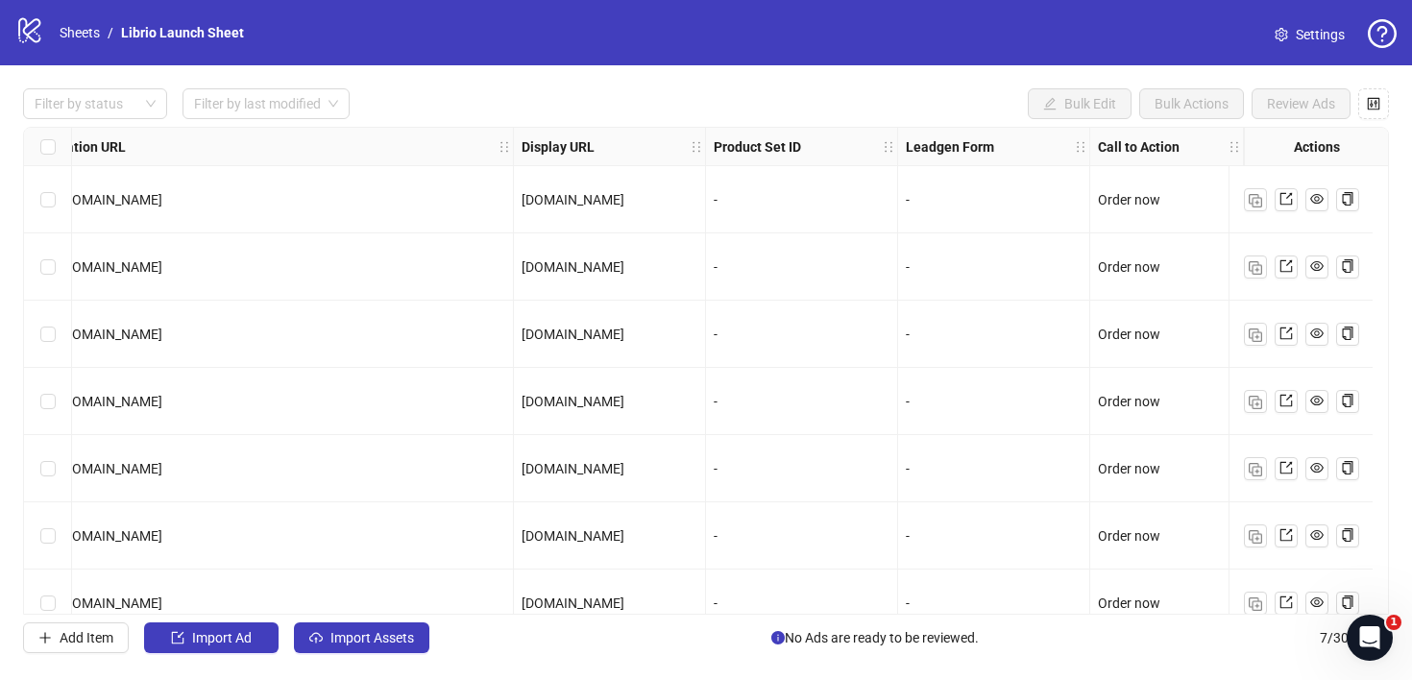
click at [162, 339] on span "[URL][DOMAIN_NAME]" at bounding box center [94, 334] width 135 height 15
copy span "[URL][DOMAIN_NAME]"
